Goal: Task Accomplishment & Management: Complete application form

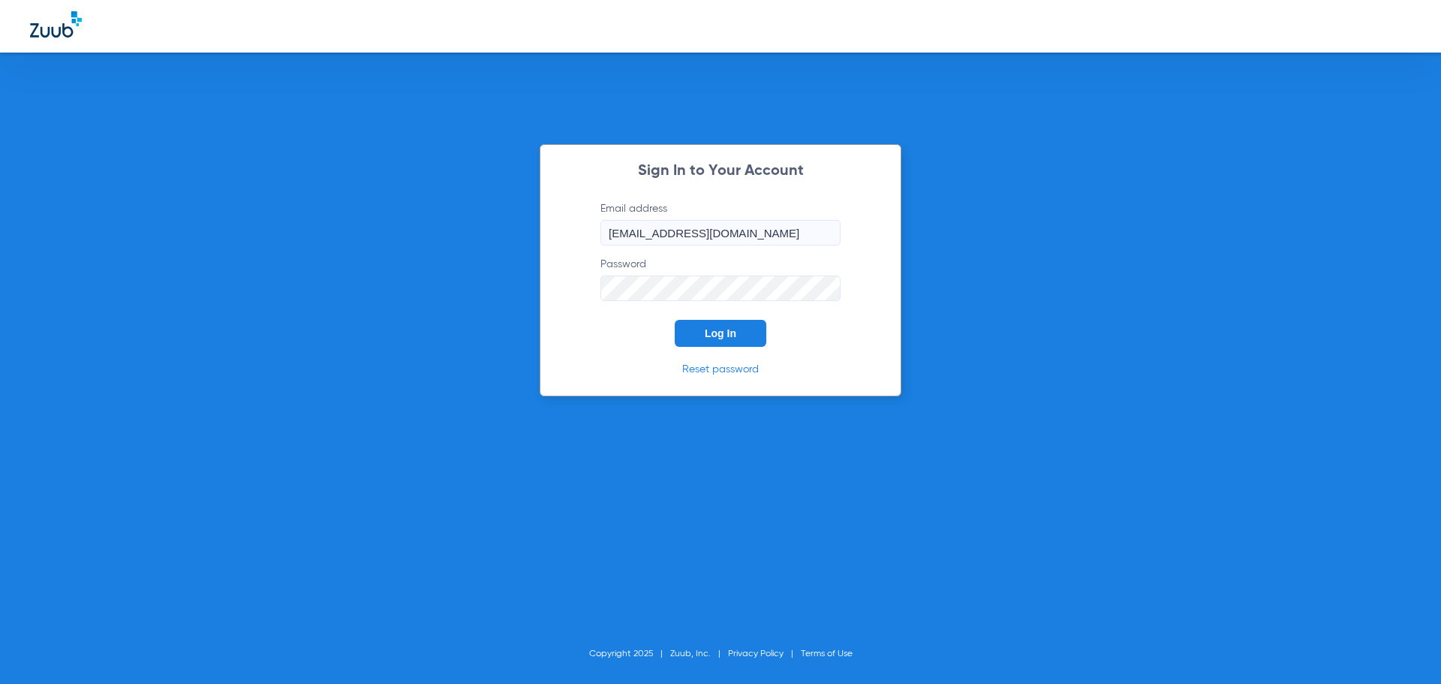
click at [732, 320] on button "Log In" at bounding box center [721, 333] width 92 height 27
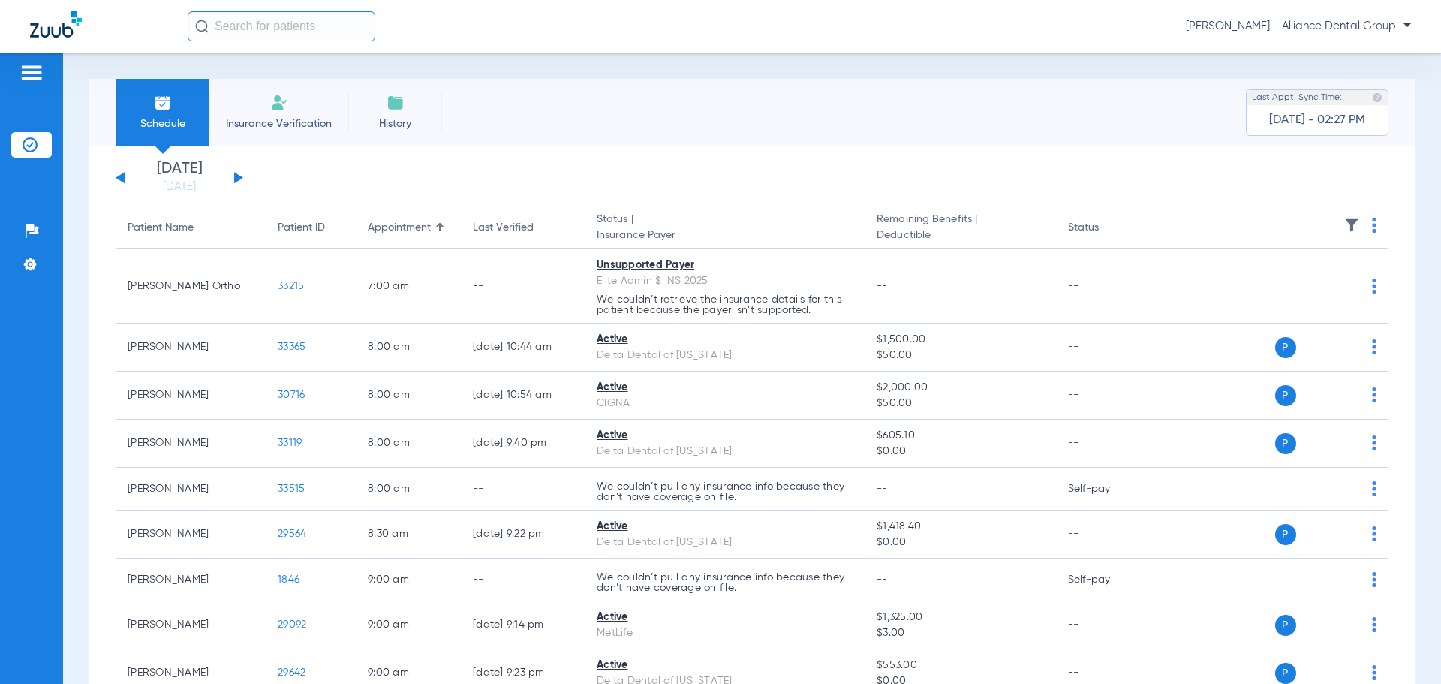
click at [279, 113] on li "Insurance Verification" at bounding box center [278, 113] width 139 height 68
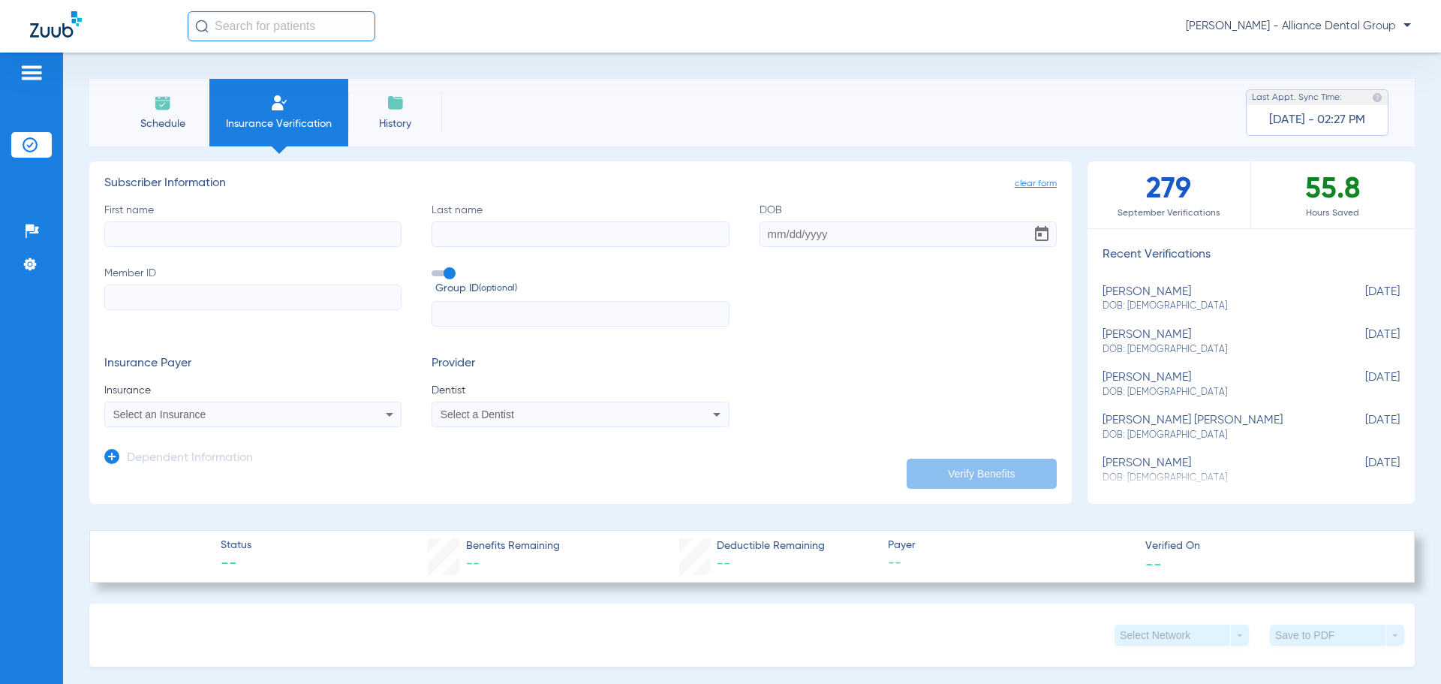
click at [256, 226] on input "First name" at bounding box center [252, 234] width 297 height 26
type input "[PERSON_NAME]"
click at [795, 245] on input "DOB" at bounding box center [907, 234] width 297 height 26
click at [300, 300] on input "Member ID" at bounding box center [252, 297] width 297 height 26
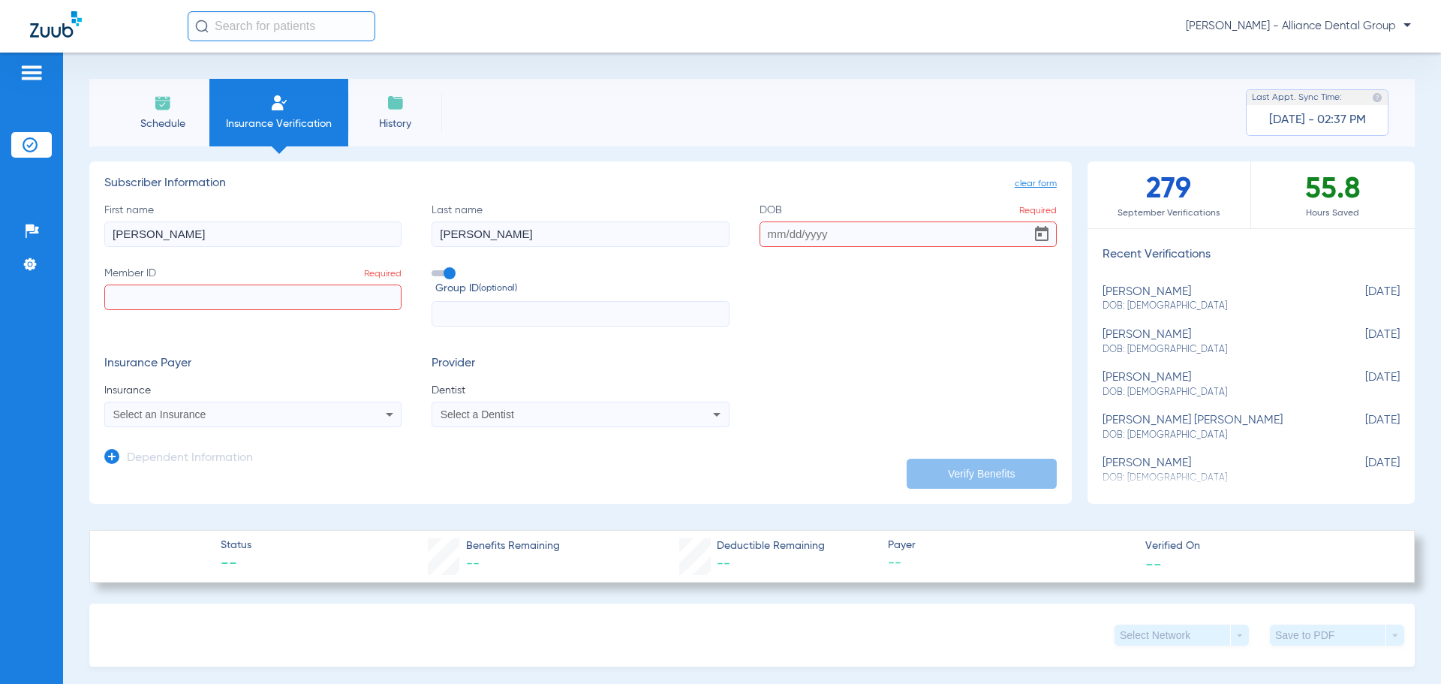
paste input "H59069333"
type input "H59069333"
click at [391, 409] on icon at bounding box center [389, 414] width 18 height 18
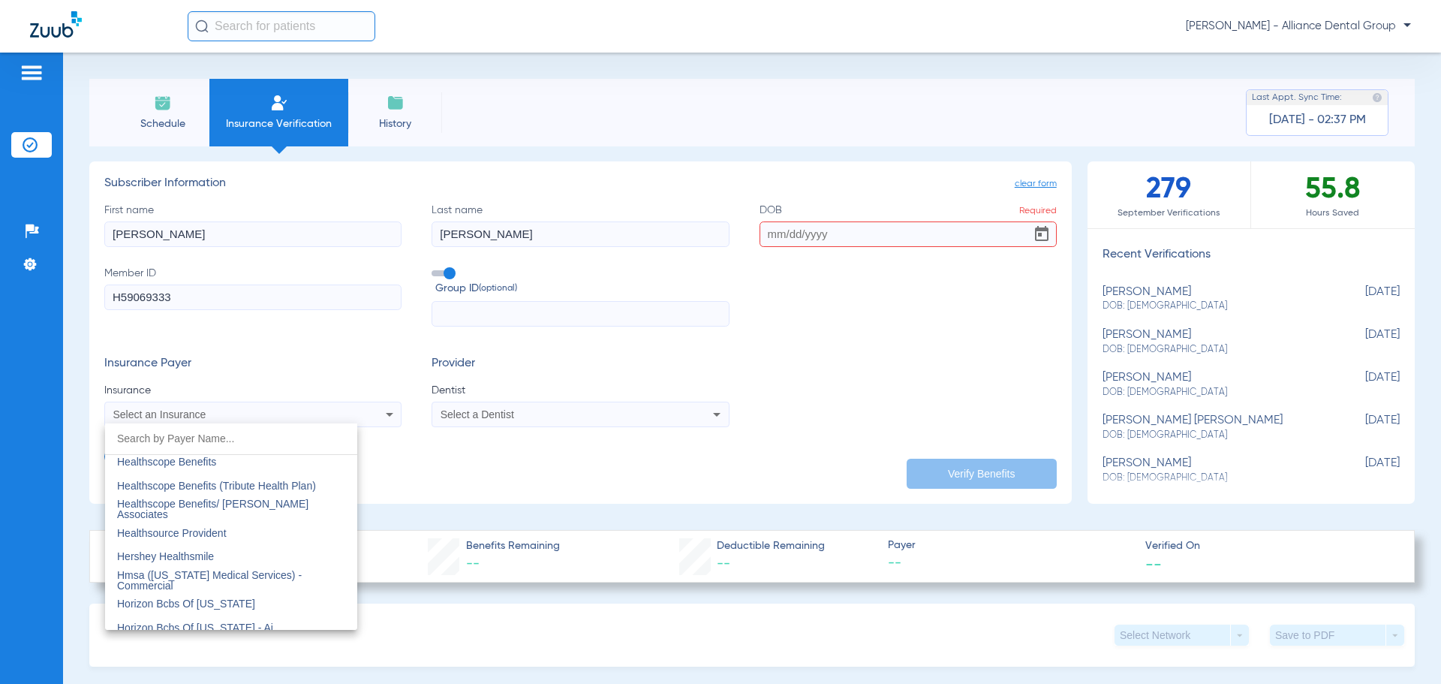
scroll to position [5403, 0]
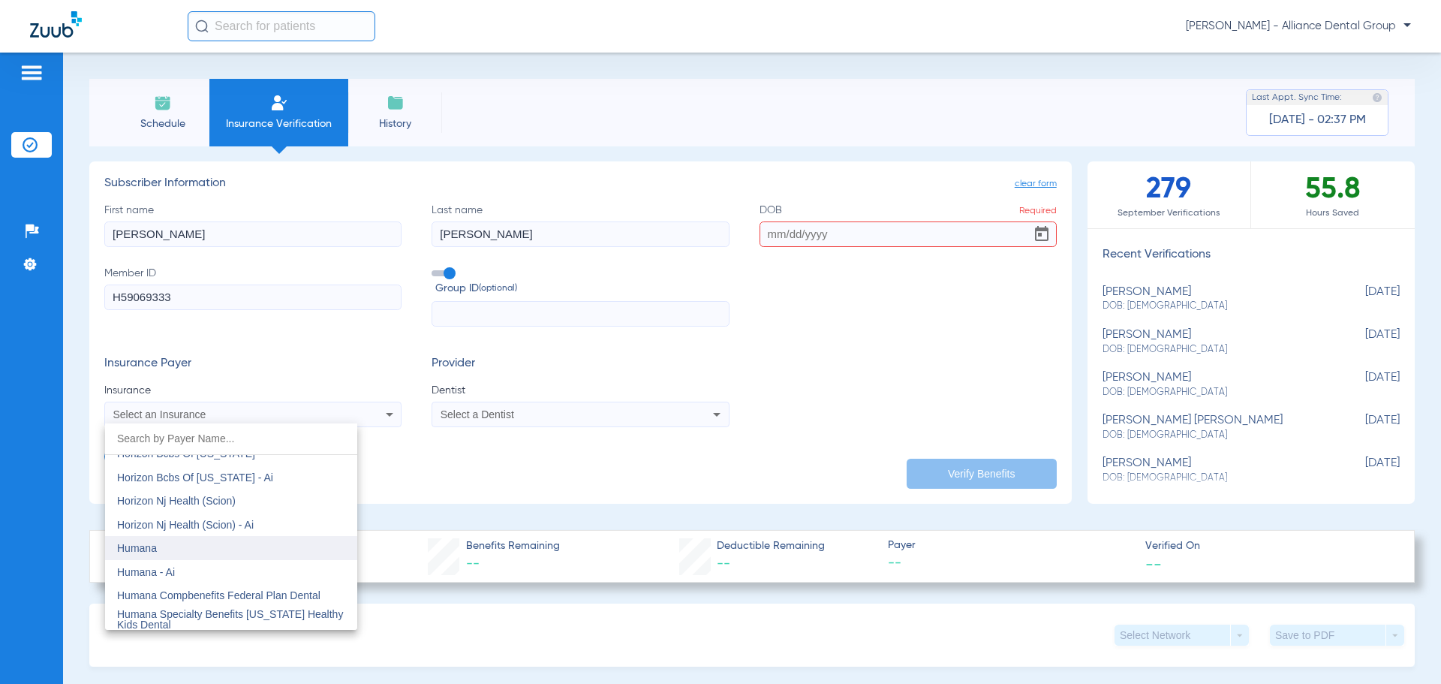
click at [286, 551] on mat-option "Humana" at bounding box center [231, 548] width 252 height 24
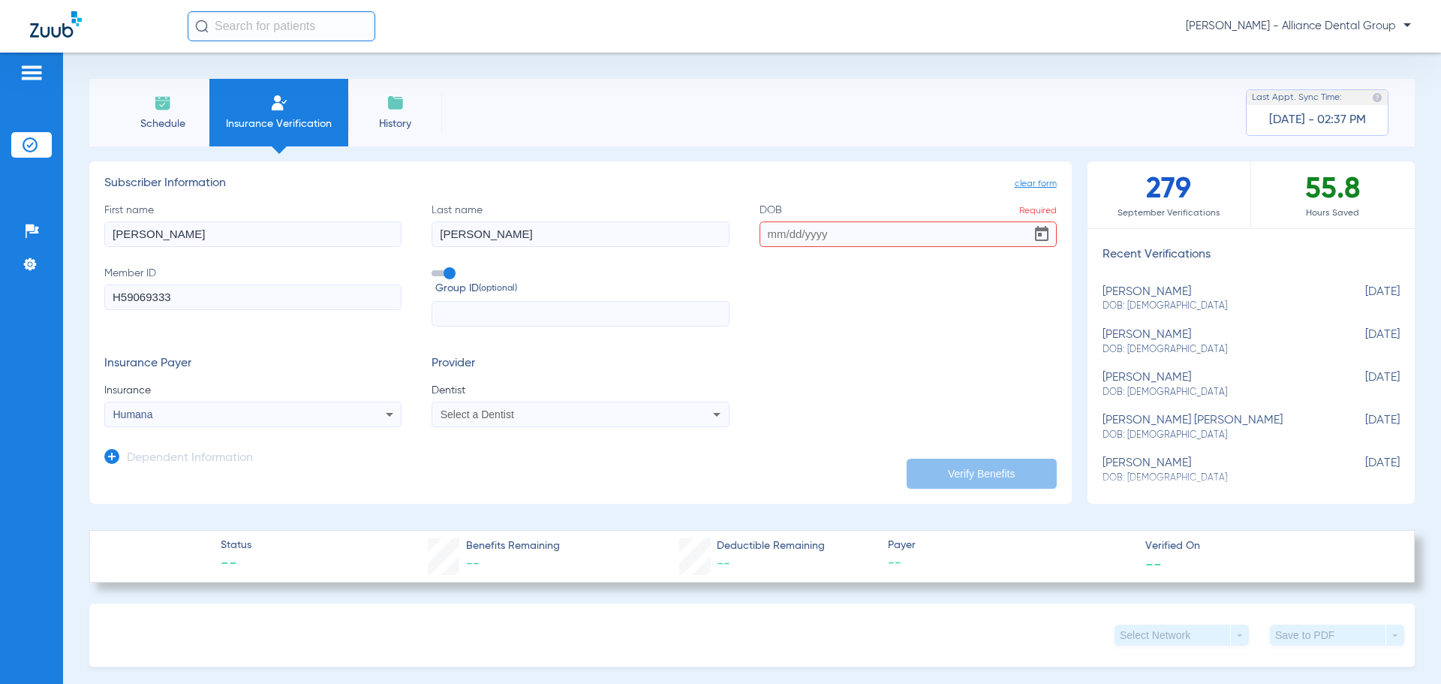
click at [709, 418] on icon at bounding box center [717, 414] width 18 height 18
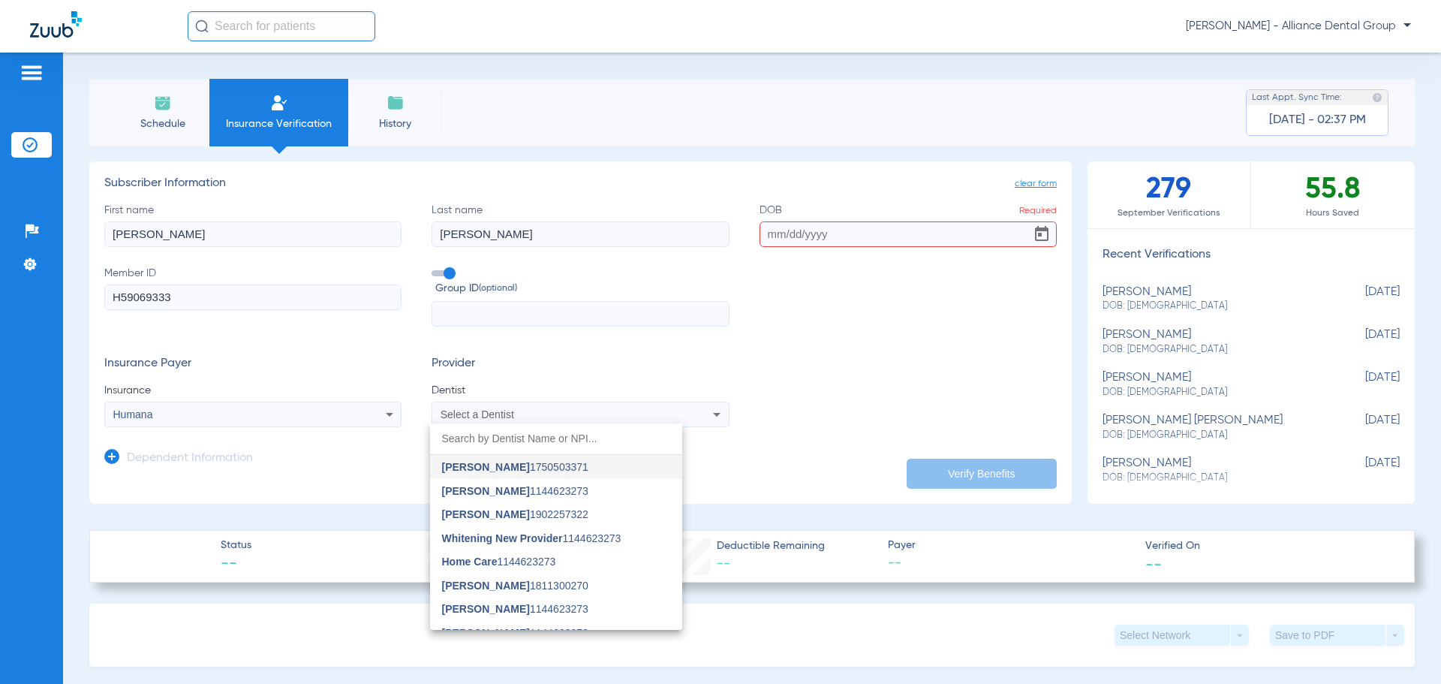
click at [484, 429] on input "dropdown search" at bounding box center [556, 438] width 252 height 31
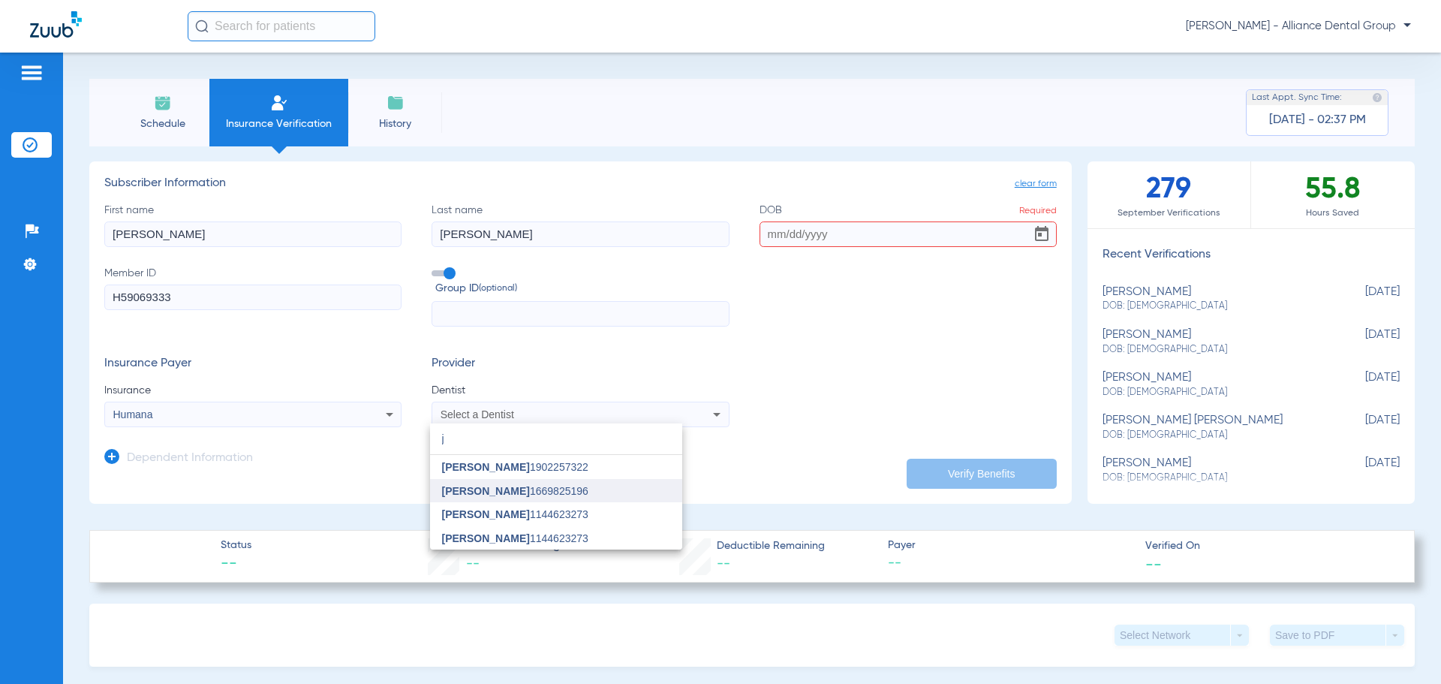
type input "j"
click at [525, 492] on span "[PERSON_NAME]" at bounding box center [486, 491] width 88 height 12
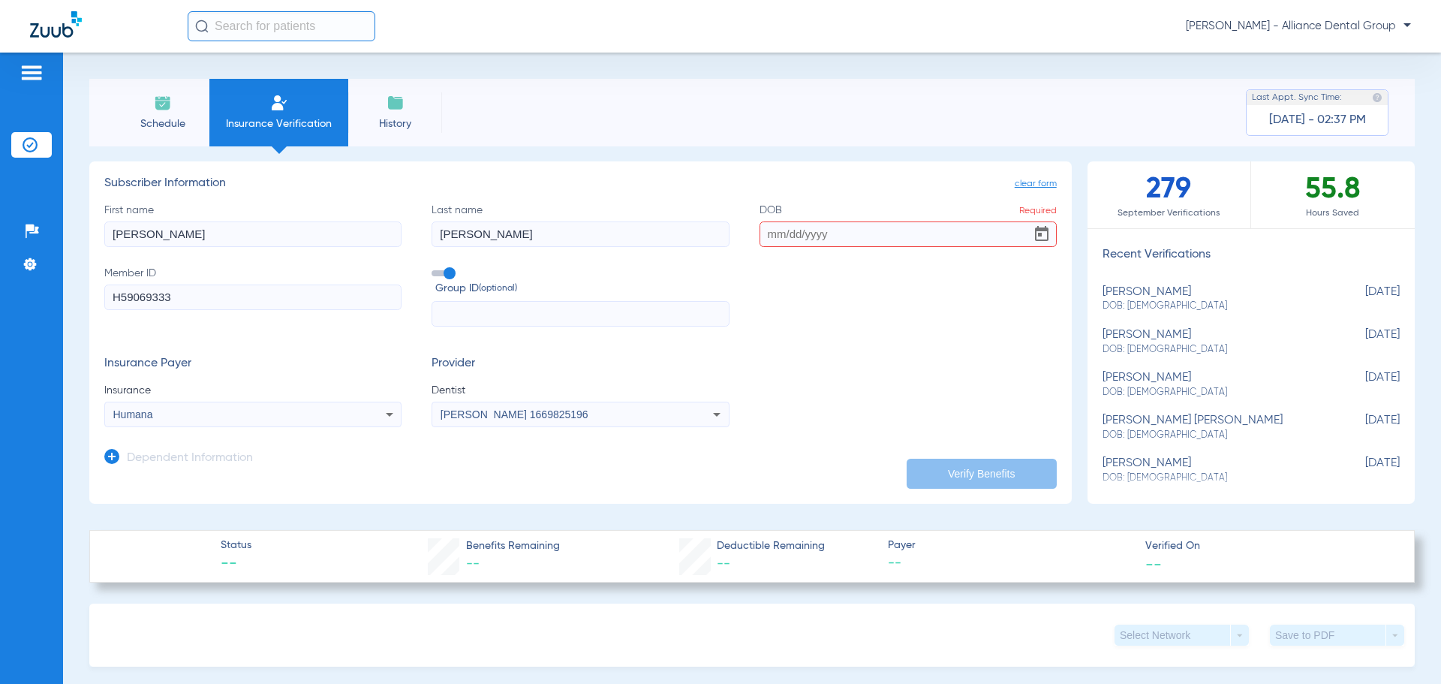
click at [828, 372] on div "Insurance Payer Insurance Humana Provider Dentist [PERSON_NAME] 1669825196" at bounding box center [580, 391] width 952 height 71
click at [866, 239] on input "DOB Required" at bounding box center [907, 234] width 297 height 26
click at [800, 232] on input "DOB Required" at bounding box center [907, 234] width 297 height 26
click at [818, 246] on div "First name [PERSON_NAME] Last name [PERSON_NAME] DOB Required Member ID H590693…" at bounding box center [580, 265] width 952 height 125
click at [817, 238] on input "DOB Required" at bounding box center [907, 234] width 297 height 26
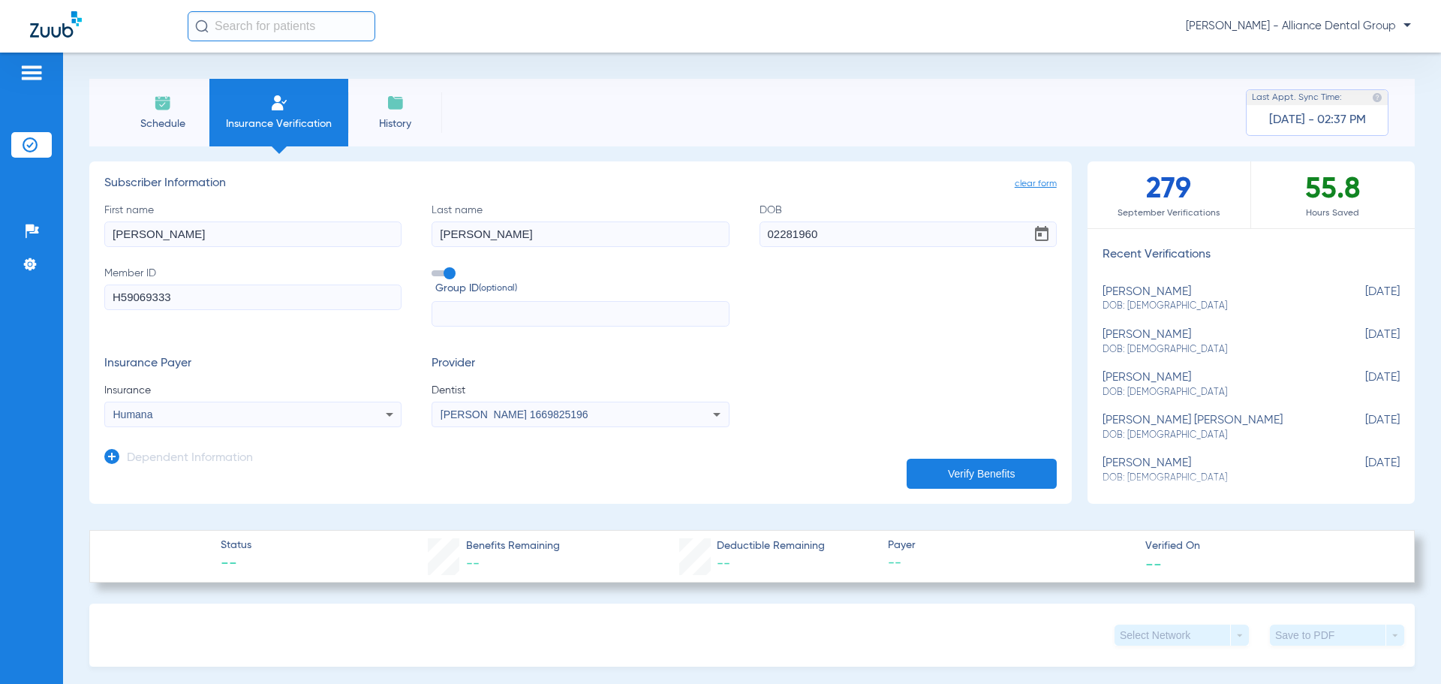
type input "[DATE]"
click at [937, 474] on button "Verify Benefits" at bounding box center [982, 474] width 150 height 30
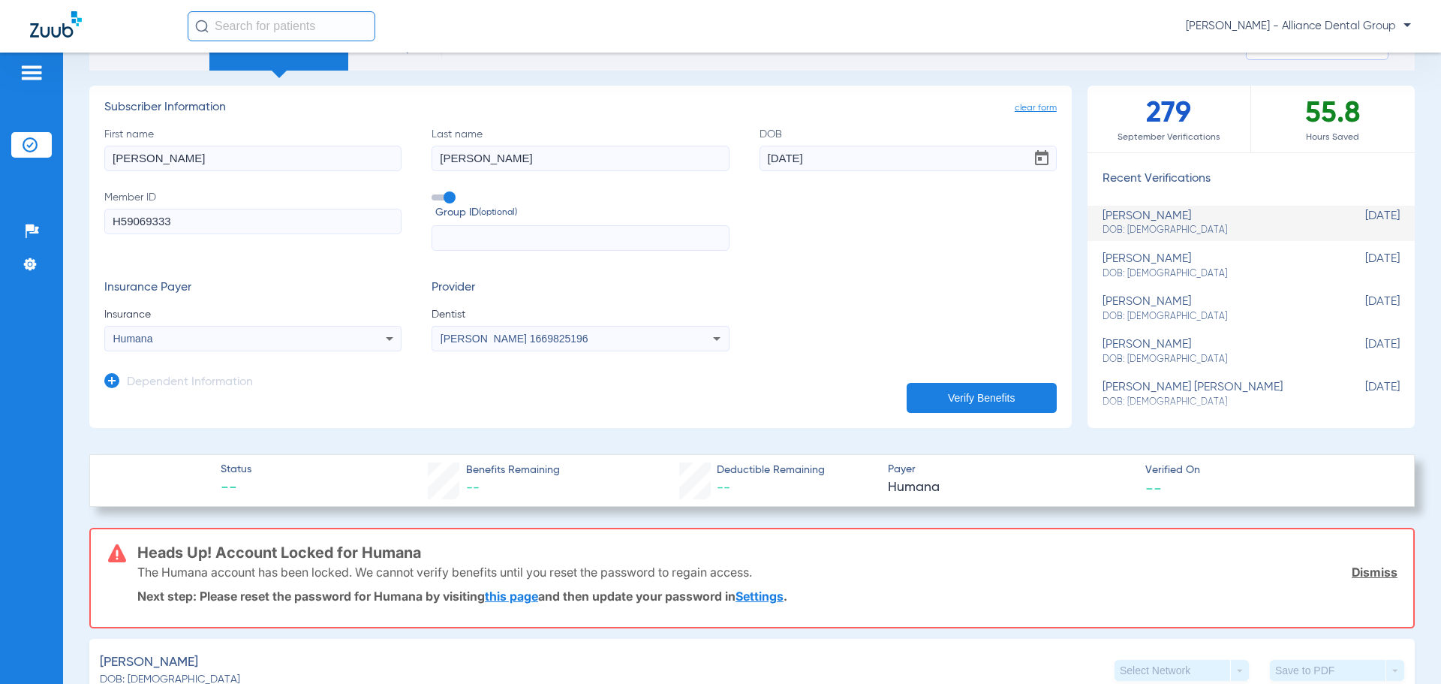
scroll to position [75, 0]
drag, startPoint x: 53, startPoint y: 65, endPoint x: 86, endPoint y: 516, distance: 452.2
click at [99, 630] on div "Patients Insurance Verification Setup Help Center Settings Schedule Insurance V…" at bounding box center [720, 395] width 1441 height 684
click at [62, 560] on div "Patients Insurance Verification Setup Help Center Settings" at bounding box center [31, 395] width 63 height 684
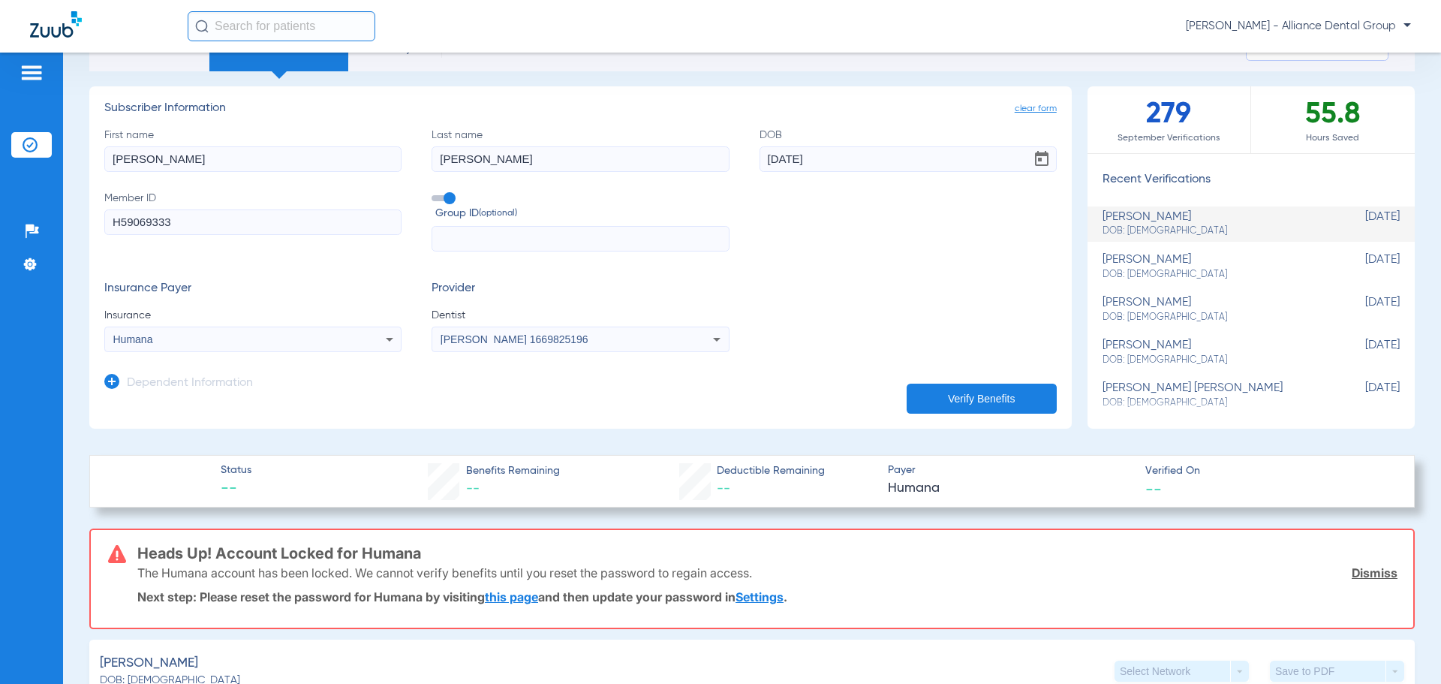
click at [976, 397] on button "Verify Benefits" at bounding box center [982, 398] width 150 height 30
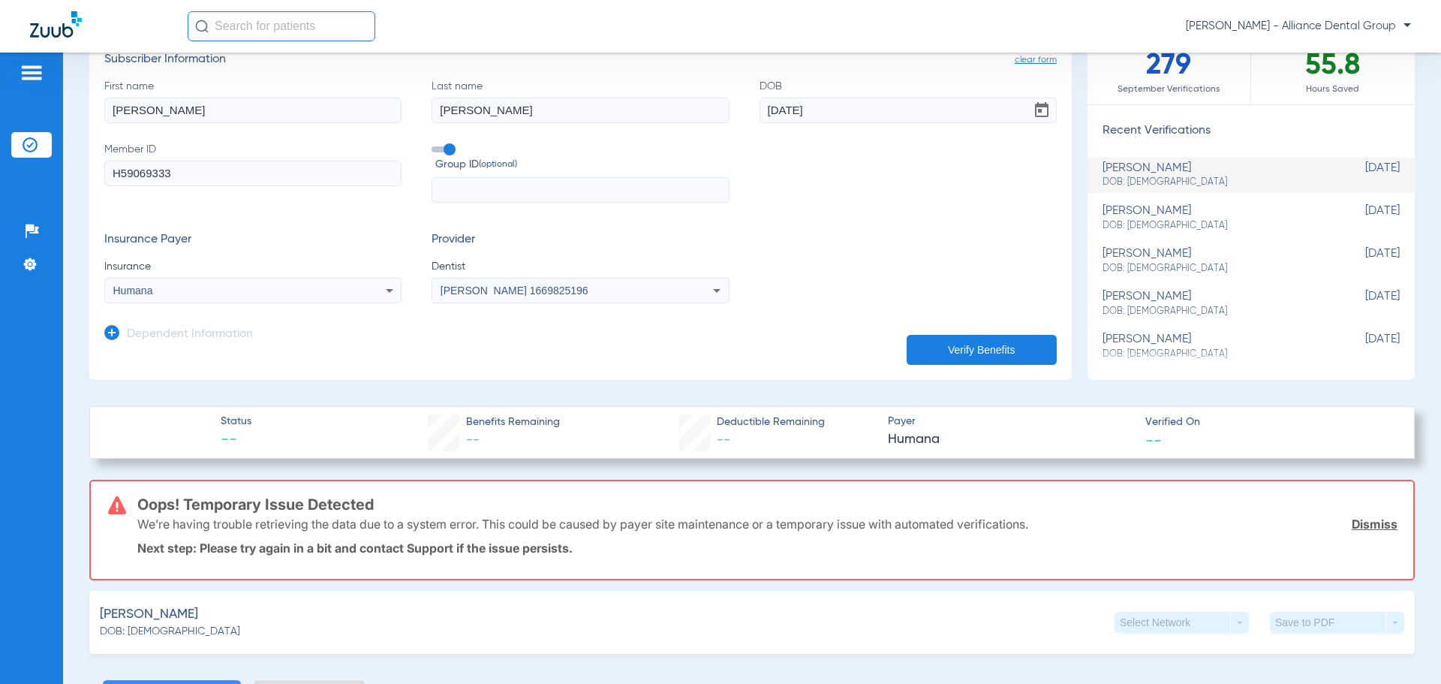
scroll to position [150, 0]
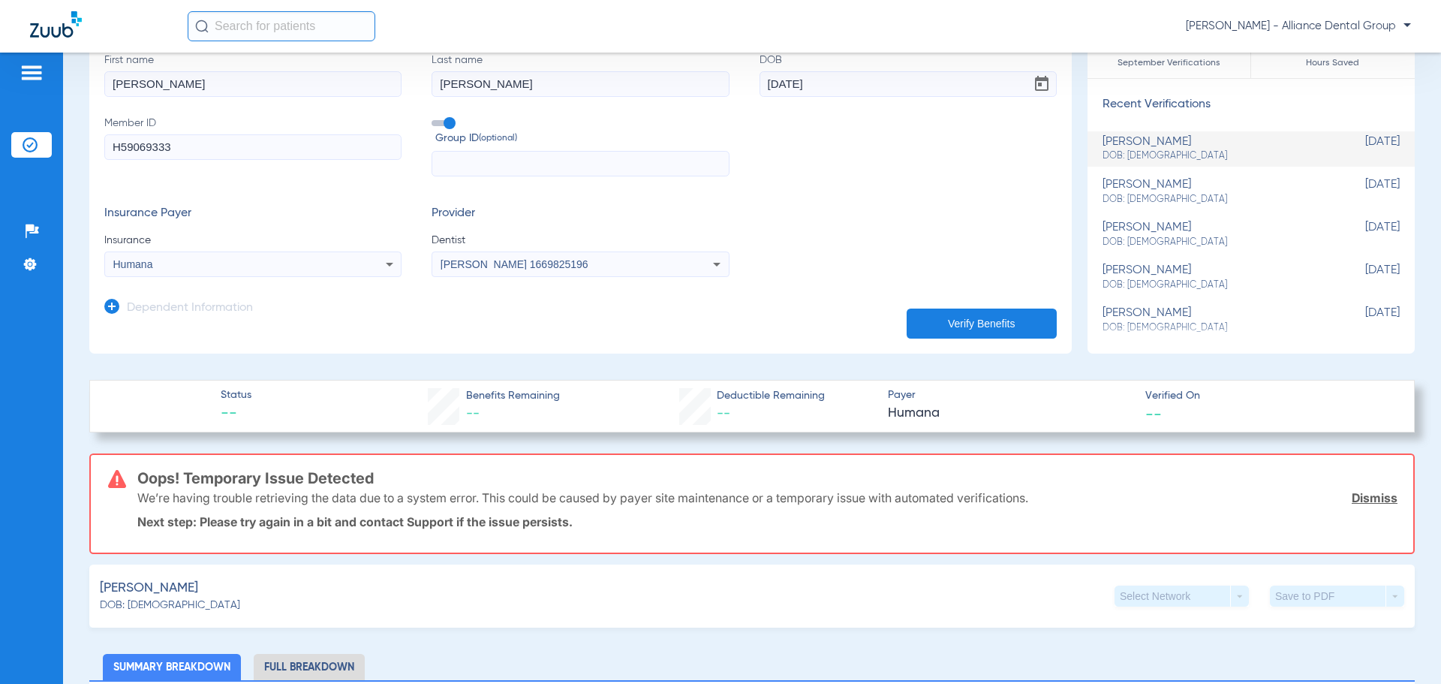
click at [992, 309] on button "Verify Benefits" at bounding box center [982, 323] width 150 height 30
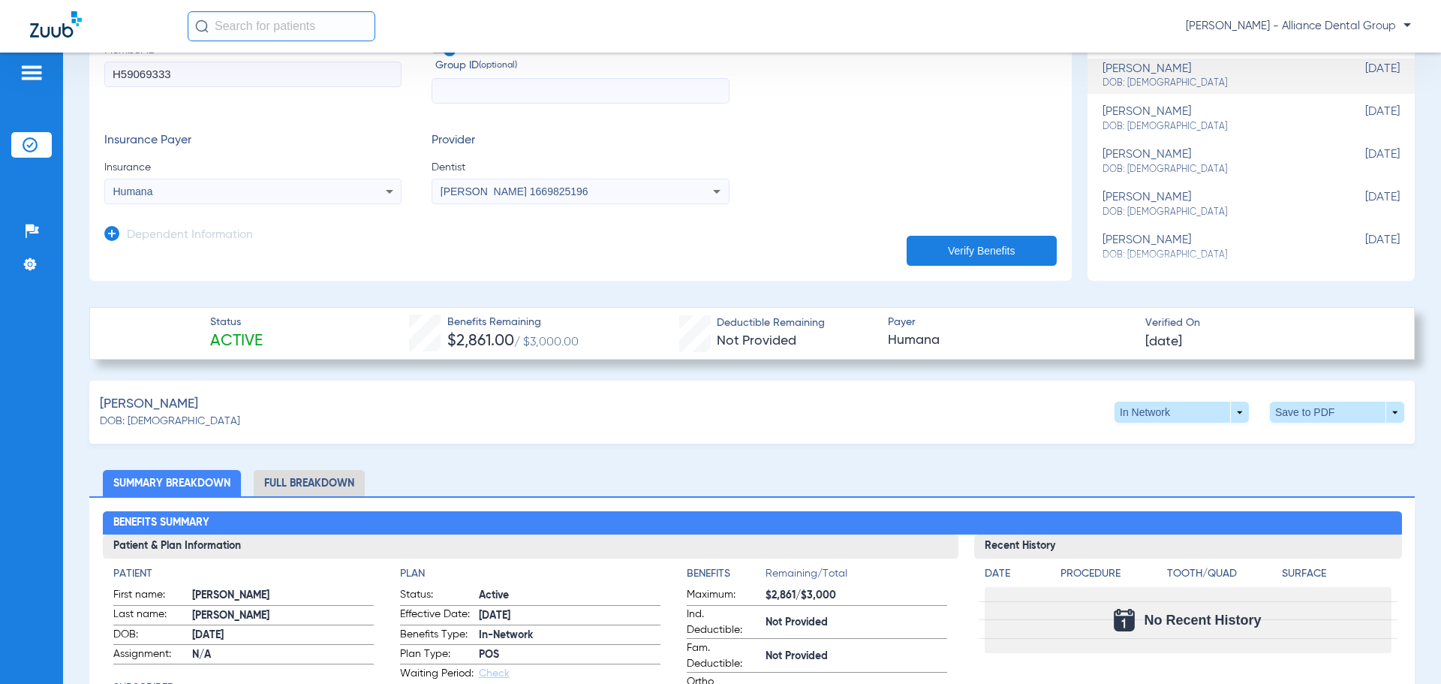
scroll to position [225, 0]
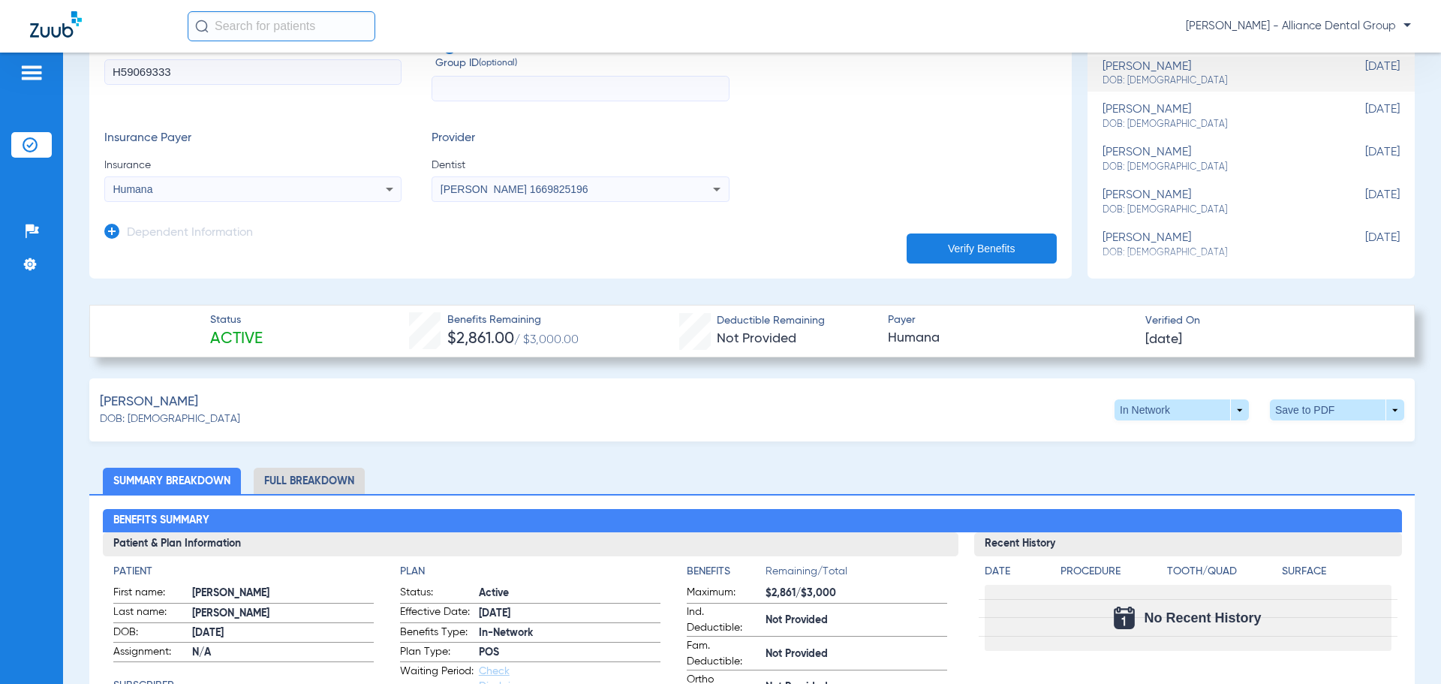
click at [335, 474] on li "Full Breakdown" at bounding box center [309, 481] width 111 height 26
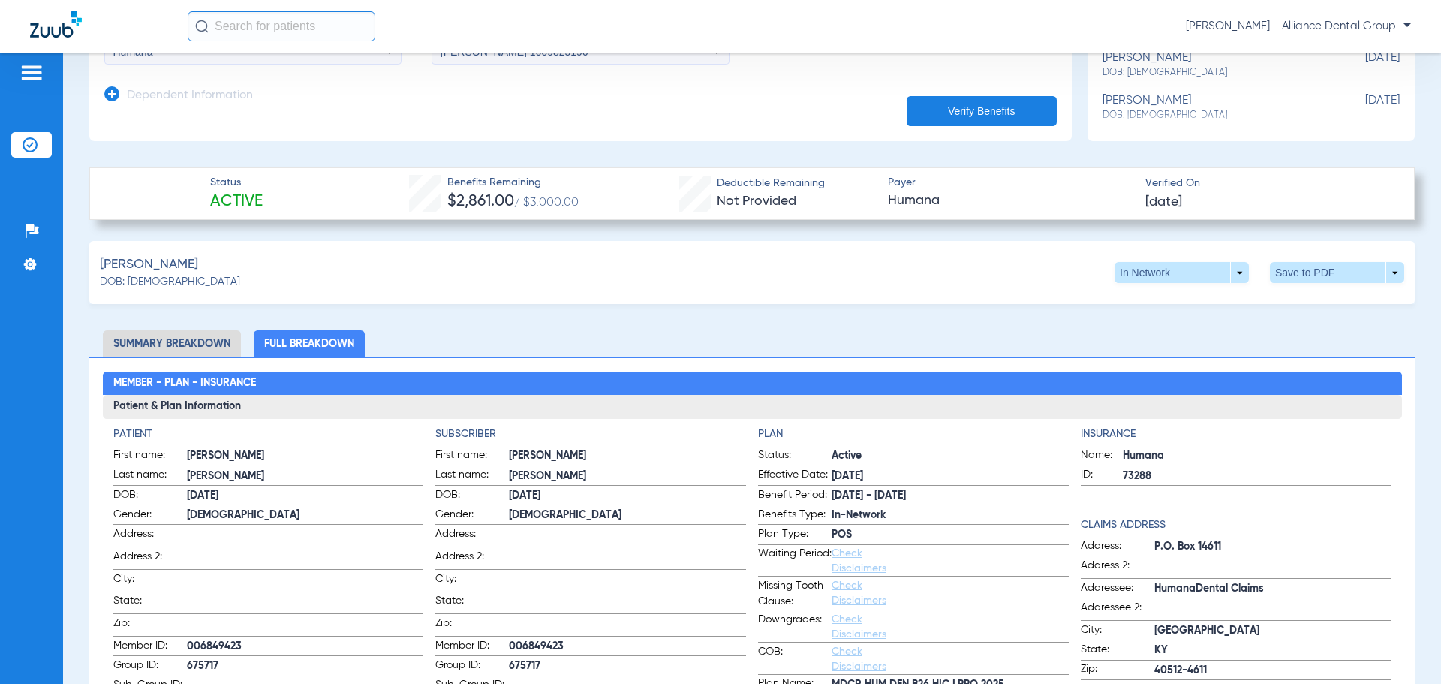
scroll to position [375, 0]
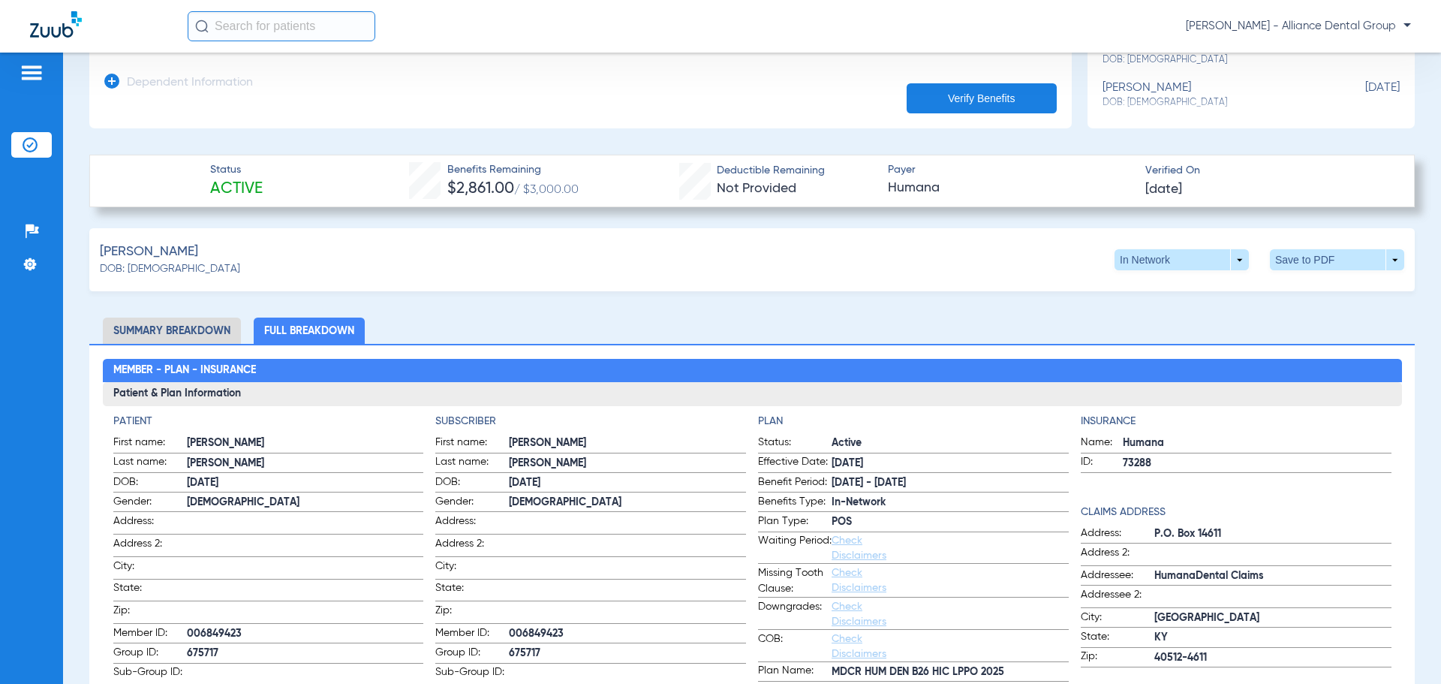
drag, startPoint x: 257, startPoint y: 625, endPoint x: 187, endPoint y: 627, distance: 69.8
click at [187, 627] on span "006849423" at bounding box center [305, 634] width 237 height 16
copy span "006849423"
click at [1319, 257] on span at bounding box center [1337, 260] width 36 height 36
click at [1208, 292] on span "Save to PDF" at bounding box center [1212, 288] width 59 height 11
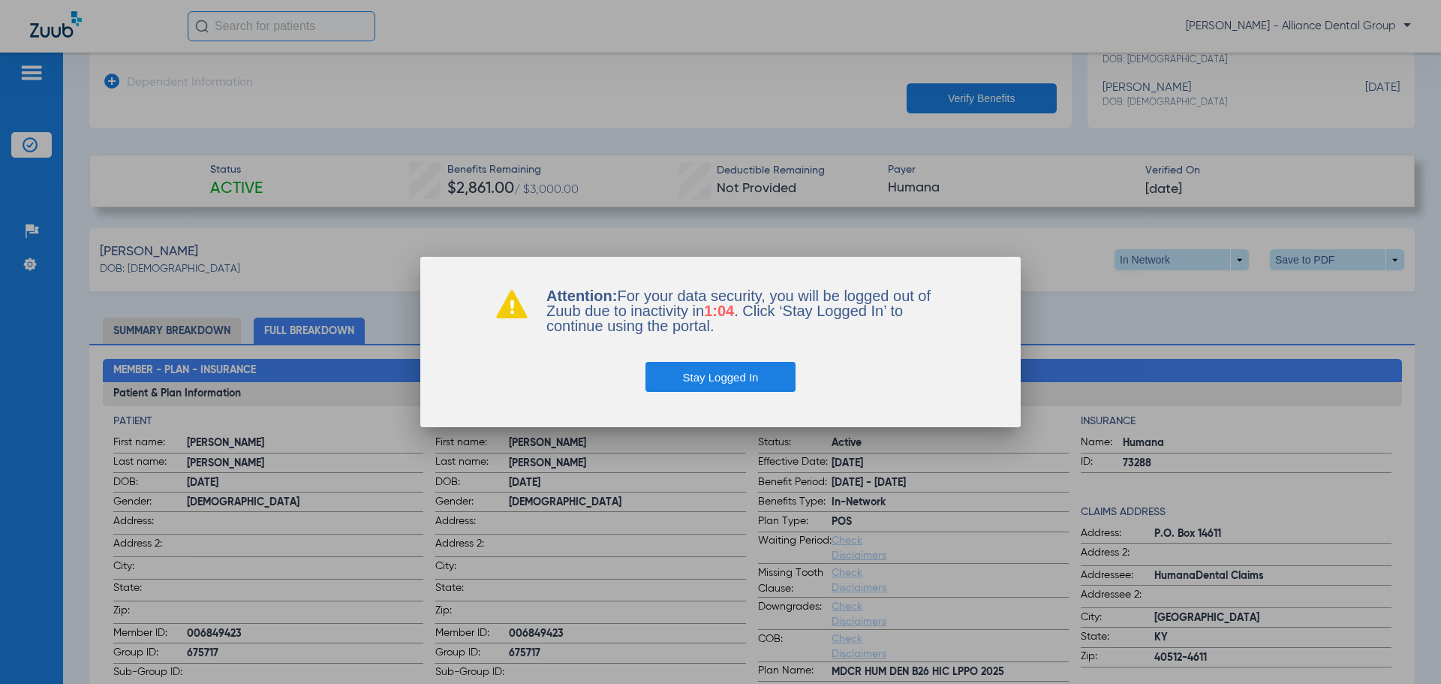
click at [713, 382] on button "Stay Logged In" at bounding box center [720, 377] width 151 height 30
